Goal: Task Accomplishment & Management: Manage account settings

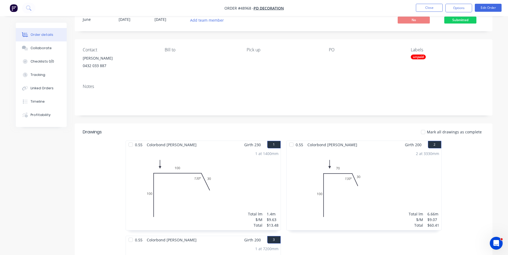
click at [319, 6] on nav "Order #48968 - PD Decoration Close Options Edit Order" at bounding box center [254, 8] width 508 height 16
click at [432, 12] on button "Close" at bounding box center [429, 8] width 27 height 8
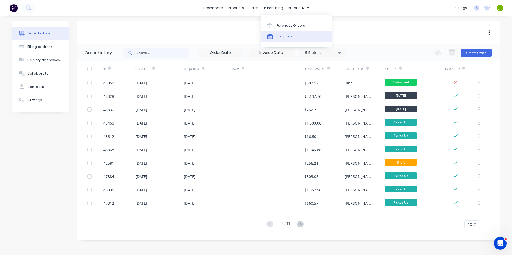
click at [274, 32] on link "Suppliers" at bounding box center [296, 36] width 71 height 11
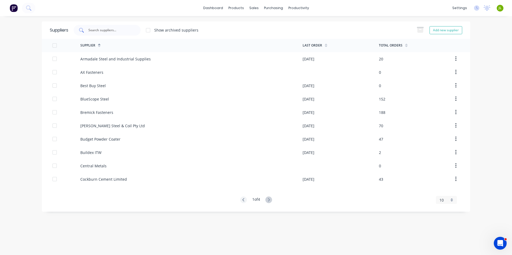
click at [116, 30] on input "text" at bounding box center [110, 30] width 44 height 5
click at [254, 36] on icon at bounding box center [255, 36] width 5 height 5
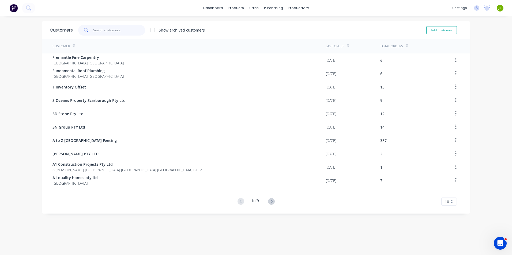
click at [95, 31] on input "text" at bounding box center [119, 30] width 52 height 11
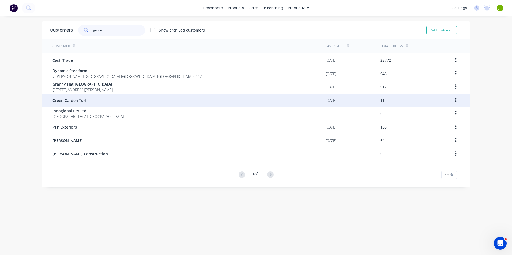
type input "green"
click at [130, 107] on div "Green Garden Turf" at bounding box center [188, 100] width 273 height 13
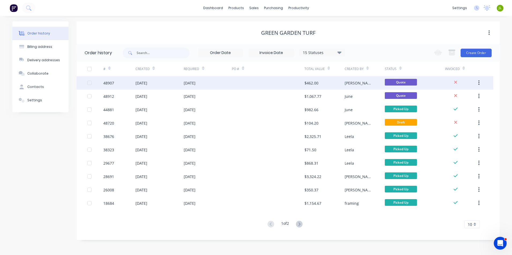
click at [243, 83] on div at bounding box center [268, 82] width 72 height 13
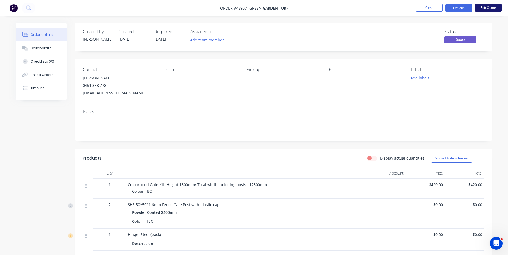
click at [489, 8] on button "Edit Quote" at bounding box center [488, 8] width 27 height 8
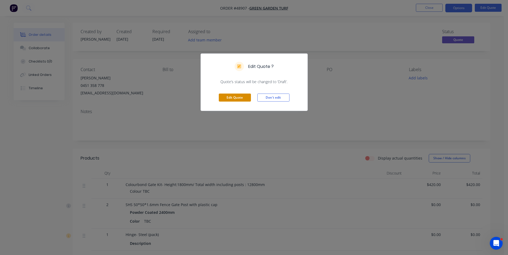
click at [241, 96] on button "Edit Quote" at bounding box center [235, 98] width 32 height 8
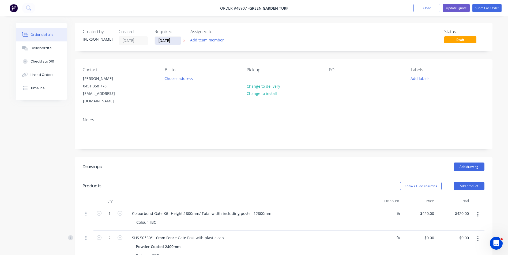
click at [155, 38] on input "[DATE]" at bounding box center [168, 41] width 26 height 8
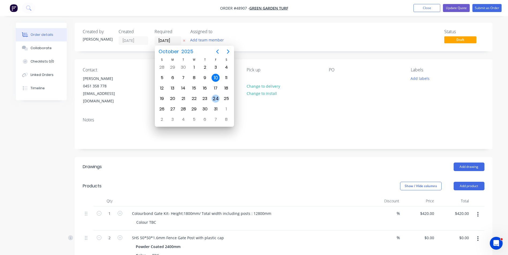
click at [218, 99] on div "24" at bounding box center [216, 99] width 8 height 8
type input "[DATE]"
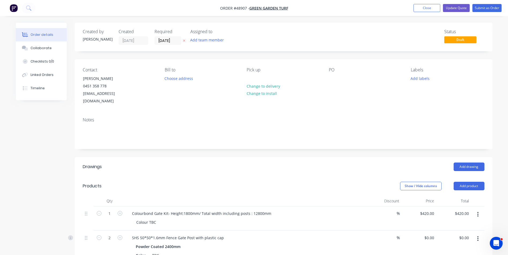
click at [286, 39] on div "Status Draft" at bounding box center [364, 37] width 240 height 16
click at [459, 7] on button "Update Quote" at bounding box center [456, 8] width 27 height 8
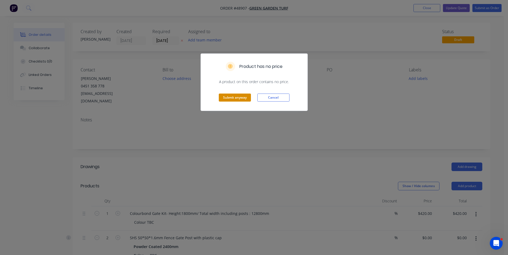
click at [236, 96] on button "Submit anyway" at bounding box center [235, 98] width 32 height 8
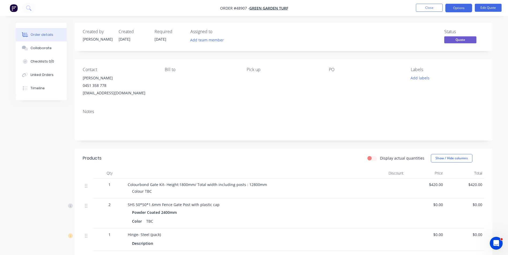
click at [30, 176] on div "Created by [PERSON_NAME] Created [DATE] Required [DATE] Assigned to Add team me…" at bounding box center [254, 190] width 477 height 334
click at [426, 5] on button "Close" at bounding box center [429, 8] width 27 height 8
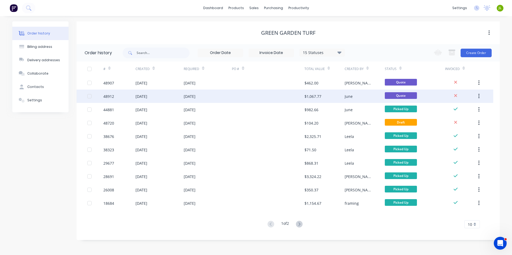
click at [277, 98] on div at bounding box center [268, 96] width 72 height 13
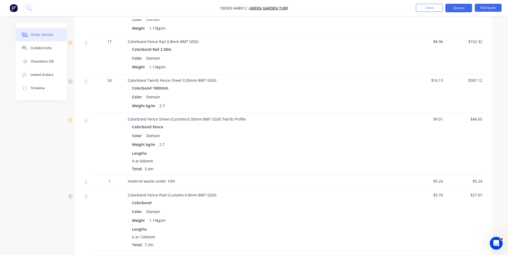
scroll to position [187, 0]
